Goal: Task Accomplishment & Management: Manage account settings

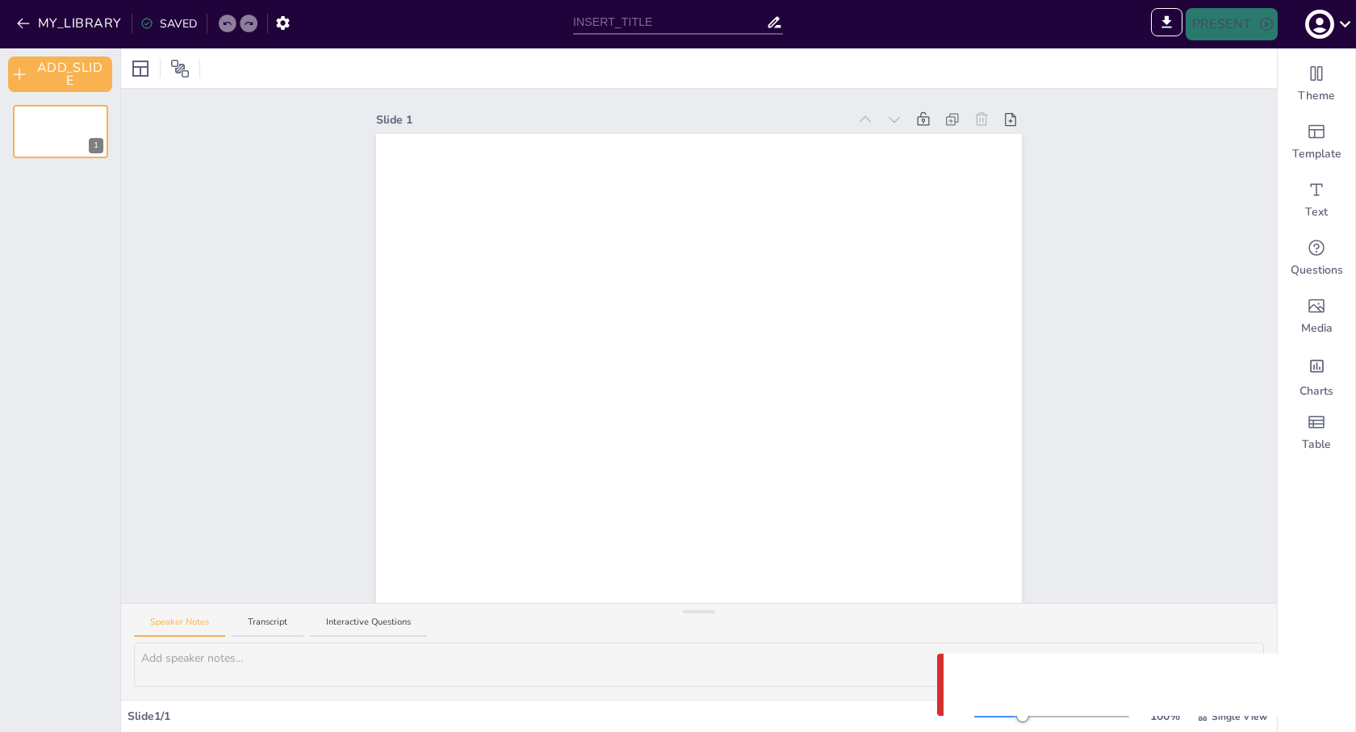
type input "Untitled presentation"
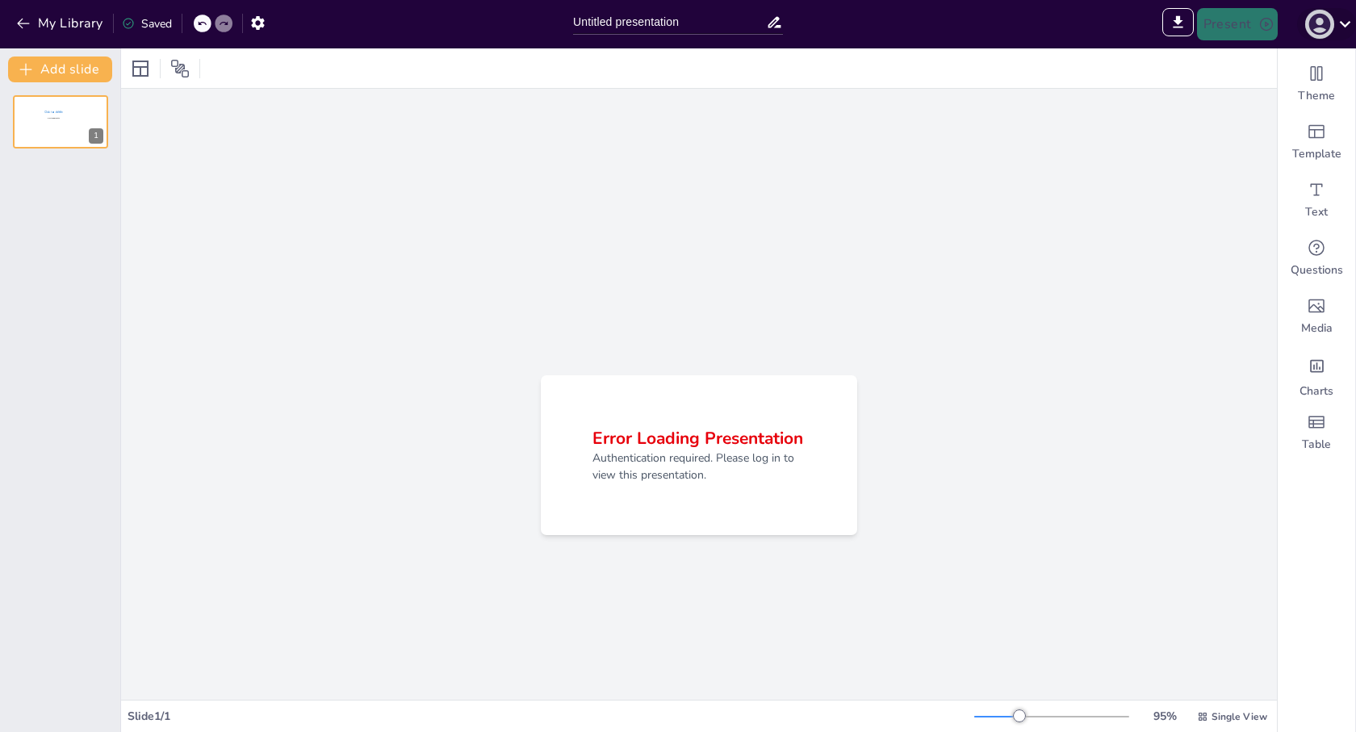
click at [1320, 19] on icon "button" at bounding box center [1320, 24] width 26 height 26
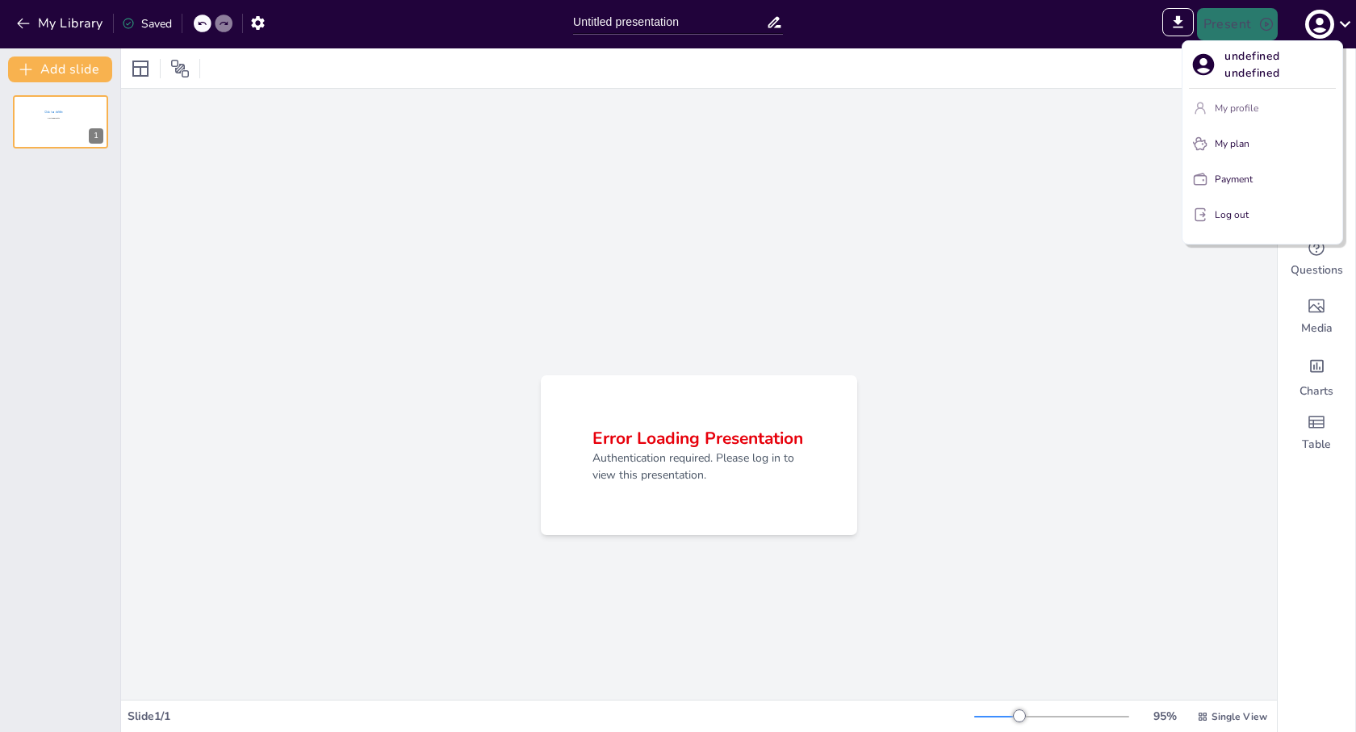
click at [1225, 102] on p "My profile" at bounding box center [1237, 108] width 44 height 15
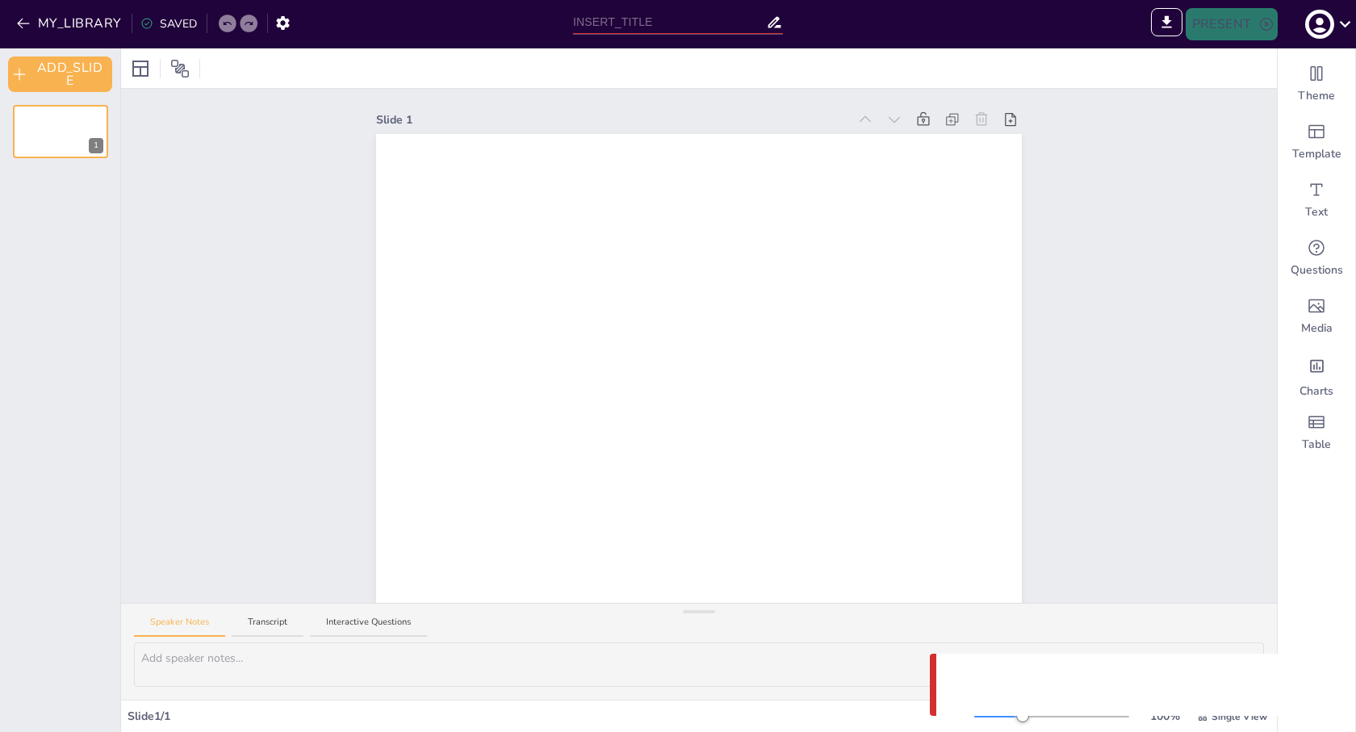
type input "Untitled presentation"
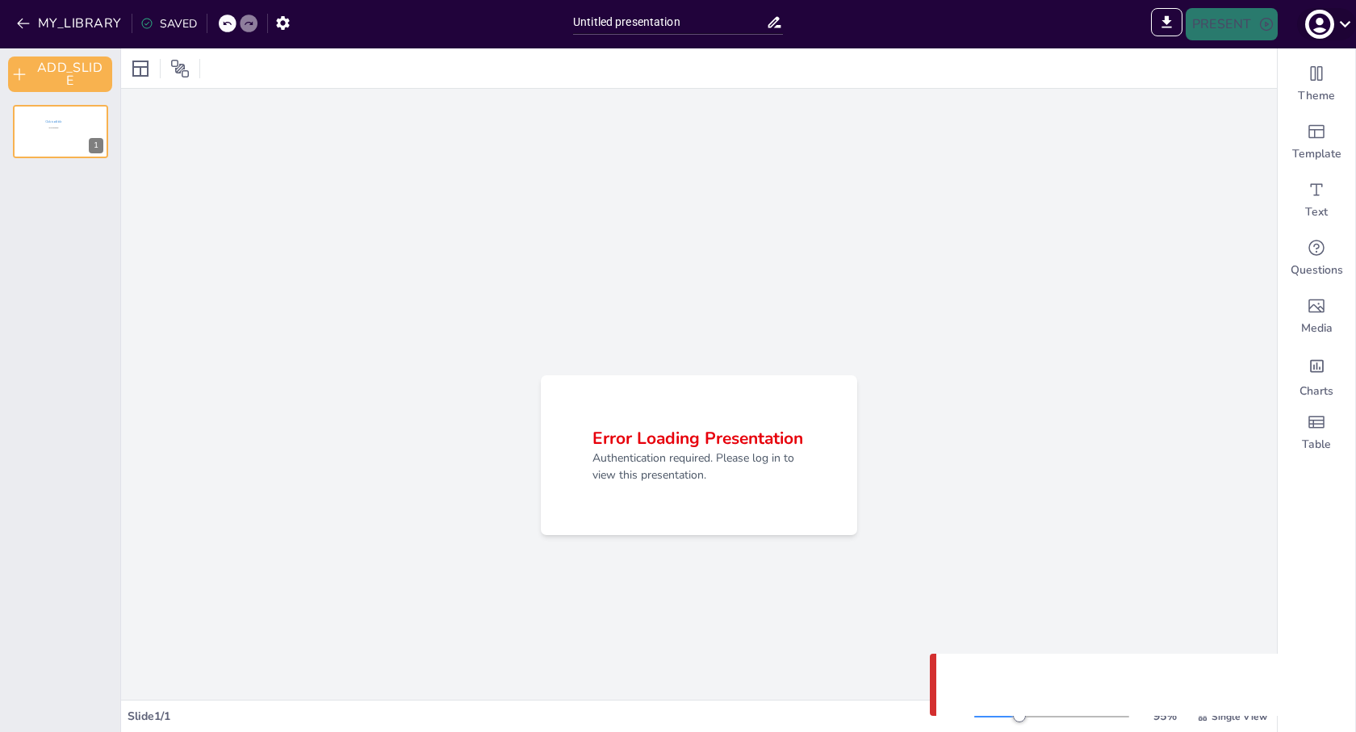
click at [1339, 27] on icon at bounding box center [1345, 24] width 22 height 22
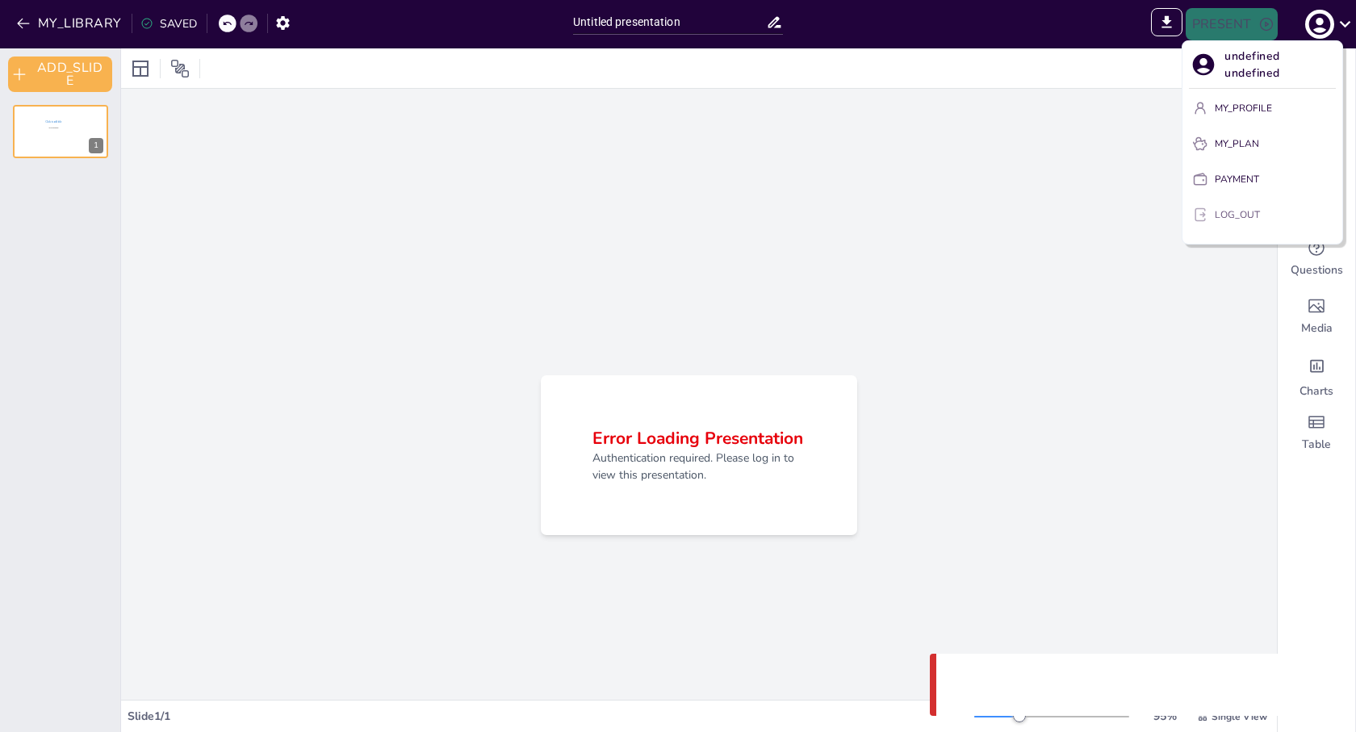
click at [1225, 211] on p "LOG_OUT" at bounding box center [1237, 214] width 45 height 15
